Goal: Information Seeking & Learning: Learn about a topic

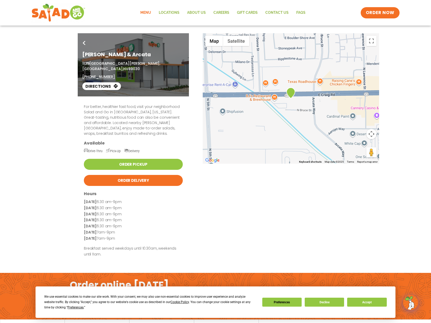
click at [148, 13] on link "Menu" at bounding box center [145, 13] width 18 height 12
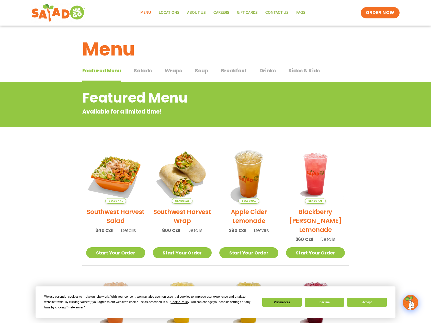
click at [245, 66] on div "Featured Menu Featured Menu Salads Salads Wraps Wraps Soup Soup Breakfast Break…" at bounding box center [215, 73] width 266 height 17
click at [243, 69] on span "Breakfast" at bounding box center [234, 71] width 26 height 8
